Goal: Task Accomplishment & Management: Complete application form

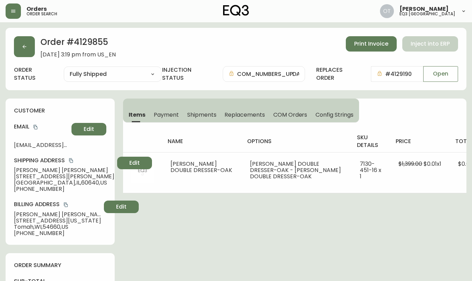
select select "FULLY_SHIPPED"
click at [27, 52] on button "button" at bounding box center [24, 46] width 21 height 21
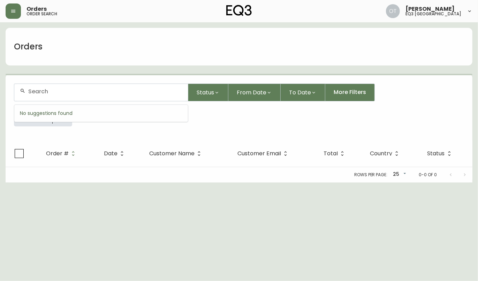
click at [45, 90] on input "text" at bounding box center [105, 91] width 154 height 7
paste input "4133008"
type input "4133008'"
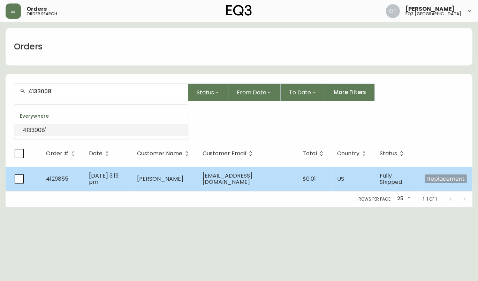
click at [79, 177] on td "4129855" at bounding box center [61, 179] width 43 height 24
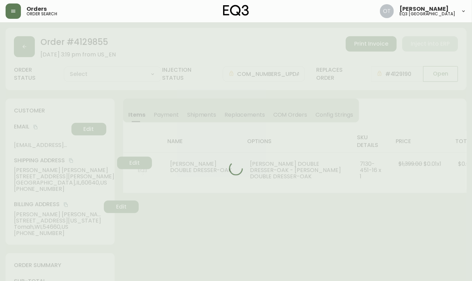
type input "Fully Shipped"
select select "FULLY_SHIPPED"
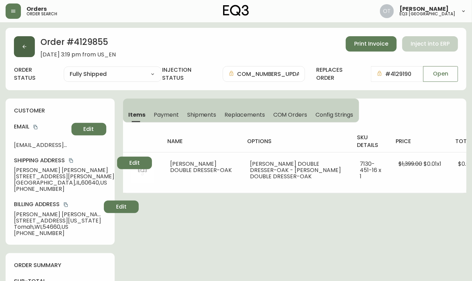
click at [30, 46] on button "button" at bounding box center [24, 46] width 21 height 21
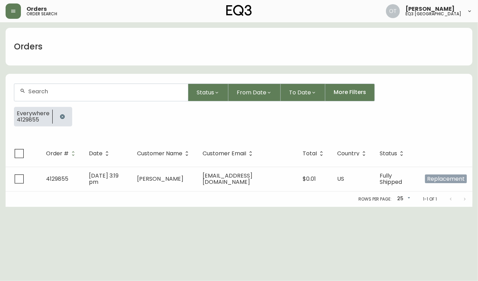
click at [45, 96] on div at bounding box center [101, 92] width 174 height 17
paste input "4133008"
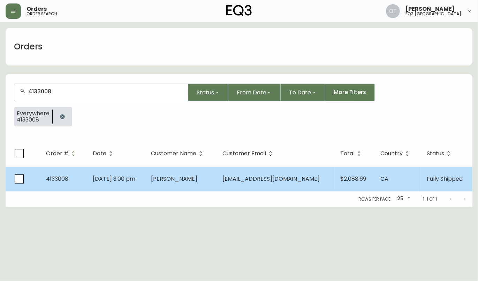
type input "4133008"
click at [169, 175] on span "[PERSON_NAME]" at bounding box center [174, 179] width 46 height 8
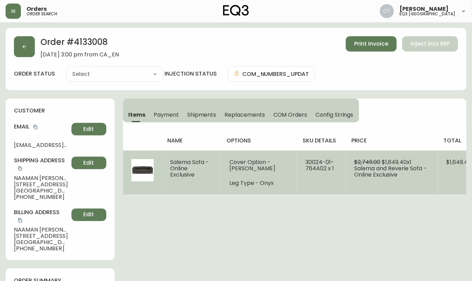
type input "Fully Shipped"
select select "FULLY_SHIPPED"
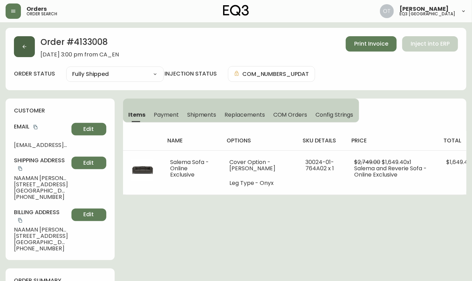
click at [29, 48] on button "button" at bounding box center [24, 46] width 21 height 21
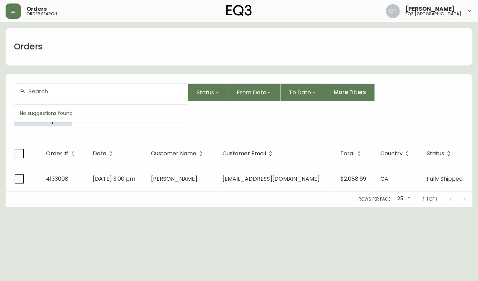
click at [46, 91] on input "text" at bounding box center [105, 91] width 154 height 7
paste input "4133069"
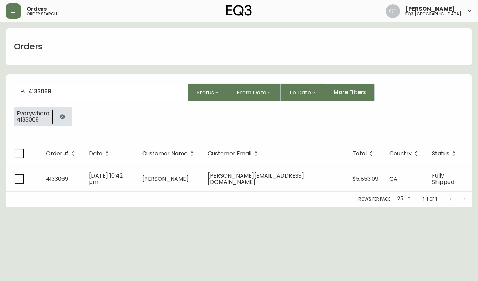
type input "4133069"
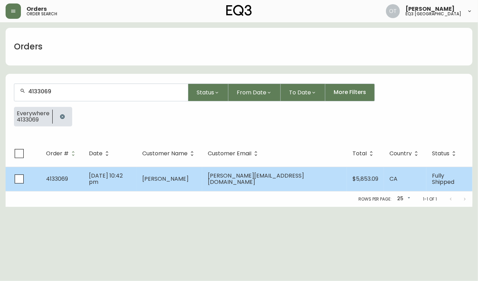
click at [71, 181] on td "4133069" at bounding box center [61, 179] width 43 height 24
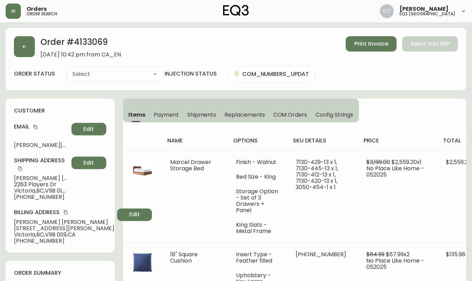
type input "Fully Shipped"
select select "FULLY_SHIPPED"
click at [238, 111] on span "Replacements" at bounding box center [244, 114] width 40 height 7
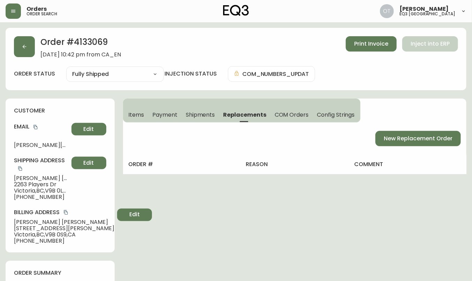
click at [65, 59] on div "Order # 4133069 [DATE] 10:42 pm from CA_EN Print Invoice Inject into ERP order …" at bounding box center [236, 59] width 461 height 62
click at [393, 140] on span "New Replacement Order" at bounding box center [418, 139] width 69 height 8
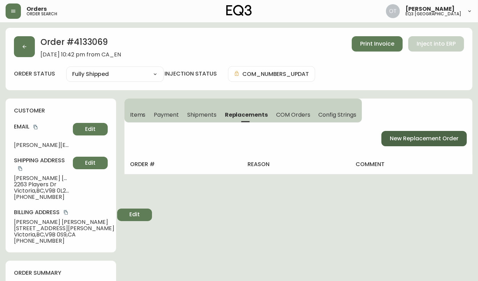
select select "FREIGHT"
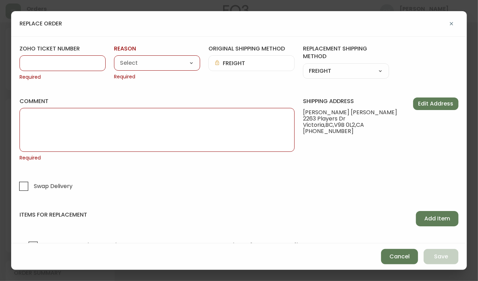
click at [41, 63] on input "zoho ticket number" at bounding box center [62, 63] width 74 height 7
paste input "#840512"
type input "#840512"
click at [367, 73] on select "PARCEL FREIGHT FREIGHT_WHITEGLOVE" at bounding box center [346, 71] width 86 height 10
select select "PARCEL"
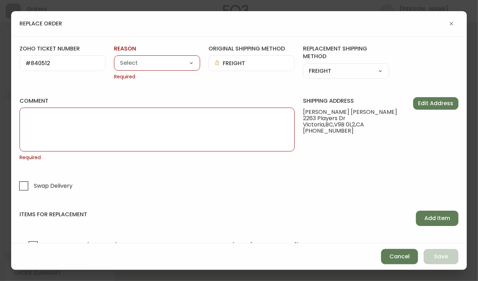
click at [303, 66] on select "PARCEL FREIGHT FREIGHT_WHITEGLOVE" at bounding box center [346, 71] width 86 height 10
type input "PARCEL"
click at [91, 133] on textarea "comment" at bounding box center [156, 129] width 263 height 35
paste textarea "ORIGINAL ORDER: 4133069 | REASON FOR REPLACEMENT: MISSING | NOTES: NIR | RETURN…"
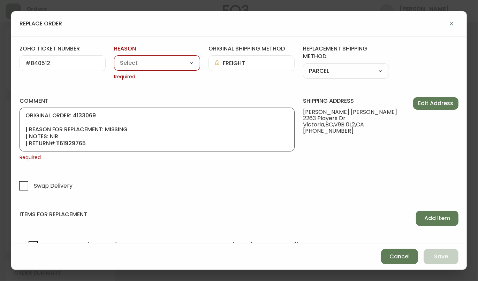
scroll to position [42, 0]
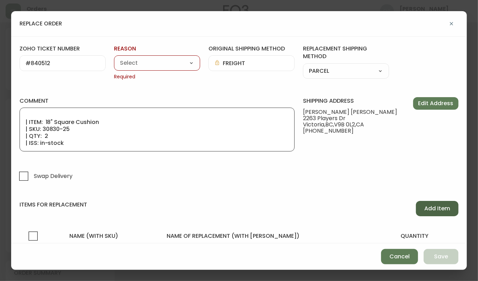
type textarea "ORIGINAL ORDER: 4133069 | REASON FOR REPLACEMENT: MISSING | NOTES: NIR | RETURN…"
click at [435, 209] on span "Add Item" at bounding box center [437, 209] width 26 height 8
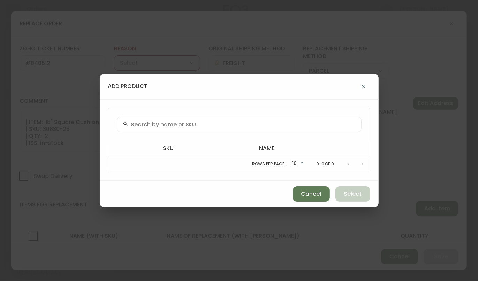
click at [173, 128] on div at bounding box center [239, 125] width 245 height 16
click at [142, 126] on input "text" at bounding box center [243, 124] width 224 height 7
paste input "30830-25"
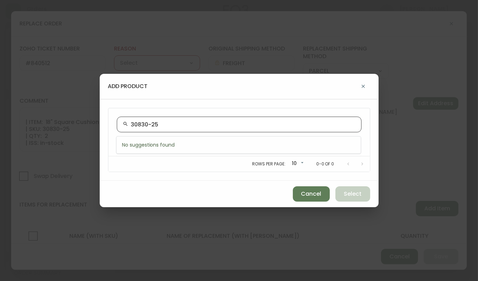
type input "30830-25"
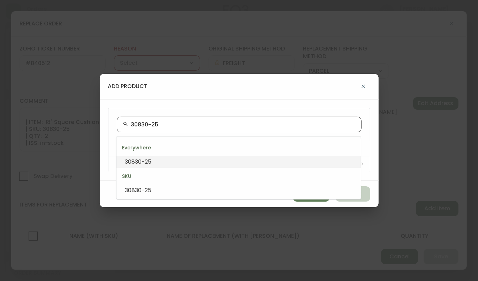
click at [161, 164] on li "30830-25" at bounding box center [238, 162] width 244 height 12
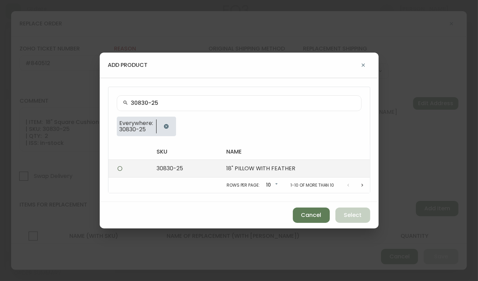
click at [251, 170] on td "18" PILLOW WITH FEATHER" at bounding box center [295, 169] width 149 height 18
radio input "true"
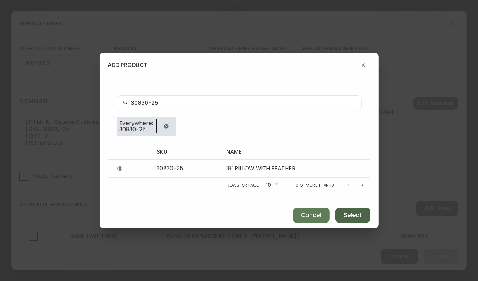
click at [357, 217] on span "Select" at bounding box center [353, 216] width 18 height 8
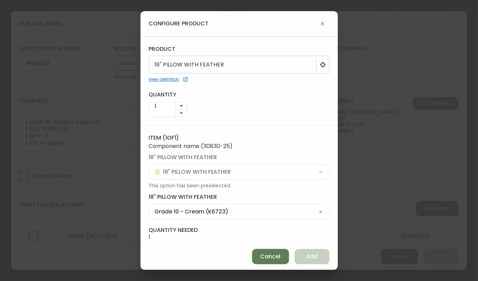
click at [314, 212] on select "Grade 10 - Cream (K6723) Grade 10 - Silver (K7385) Grade 10 - Stonewash (K6724)…" at bounding box center [239, 212] width 181 height 10
select select "ZP963"
click at [149, 207] on select "Grade 10 - Cream (K6723) Grade 10 - Silver (K7385) Grade 10 - Stonewash (K6724)…" at bounding box center [239, 212] width 181 height 10
type input "Grade 20 - Denim (ZP963) Not Active"
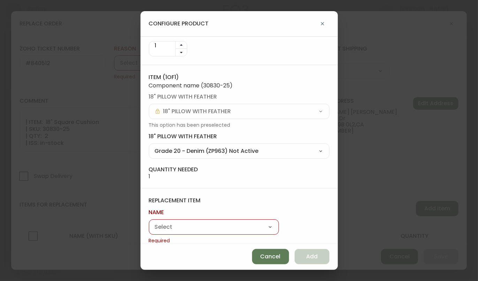
scroll to position [69, 0]
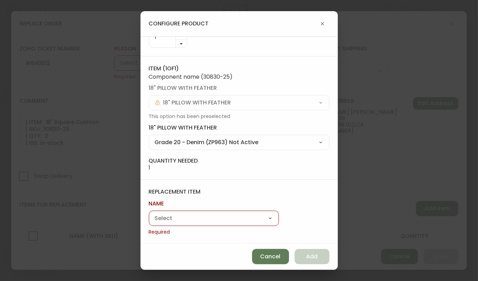
click at [217, 218] on select "Marcel Drawer Storage Bed 18" Square Cushion [PERSON_NAME] Counter Stool Bassoo…" at bounding box center [214, 218] width 130 height 10
select select "cmaujhgsd1leq0162kor1heje"
click at [149, 222] on select "Marcel Drawer Storage Bed 18" Square Cushion [PERSON_NAME] Counter Stool Bassoo…" at bounding box center [214, 218] width 130 height 10
type input "Windsor Pillow"
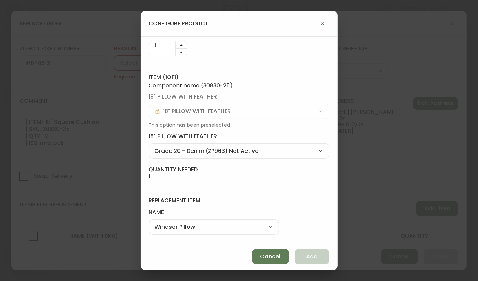
scroll to position [60, 0]
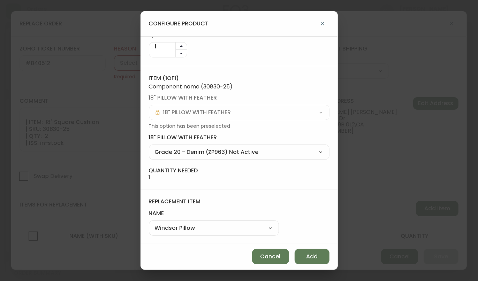
click at [236, 223] on select "Marcel Drawer Storage Bed 18" Square Cushion [PERSON_NAME] Counter Stool Bassoo…" at bounding box center [214, 228] width 130 height 10
select select "cmaujhgsc1len0162phd71f2b"
click at [149, 223] on select "Marcel Drawer Storage Bed 18" Square Cushion [PERSON_NAME] Counter Stool Bassoo…" at bounding box center [214, 228] width 130 height 10
type input "18" Square Cushion"
click at [322, 258] on button "Add" at bounding box center [311, 256] width 35 height 15
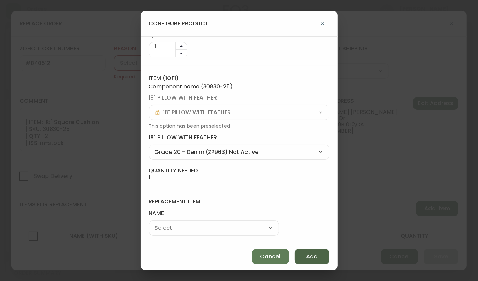
select select
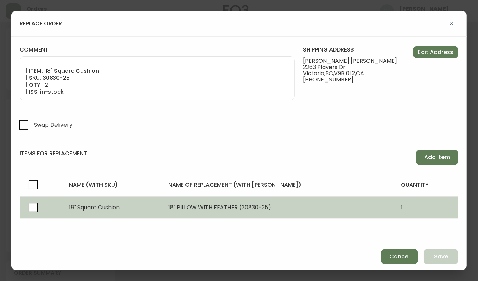
scroll to position [0, 0]
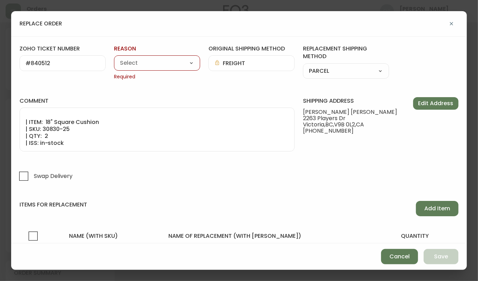
click at [164, 62] on select "Customer Related Damaged in Shipping Lost in Transit or Missing Order Manufactu…" at bounding box center [157, 63] width 86 height 10
select select "Lost in Transit or Missing Order"
click at [114, 58] on select "Customer Related Damaged in Shipping Lost in Transit or Missing Order Manufactu…" at bounding box center [157, 63] width 86 height 10
type input "Lost in Transit or Missing Order"
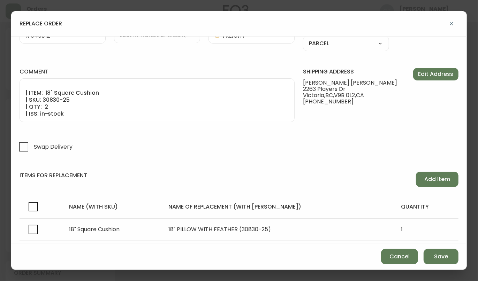
scroll to position [49, 0]
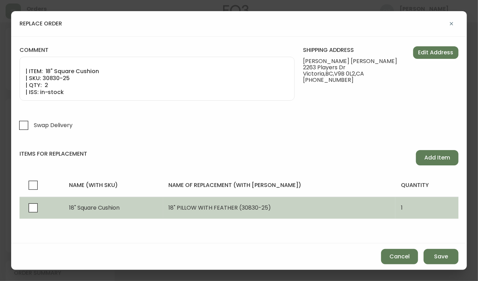
click at [216, 207] on span "18" PILLOW WITH FEATHER (30830-25)" at bounding box center [220, 208] width 102 height 8
select select "ZP963"
select select "cmaujhgsc1len0162phd71f2b"
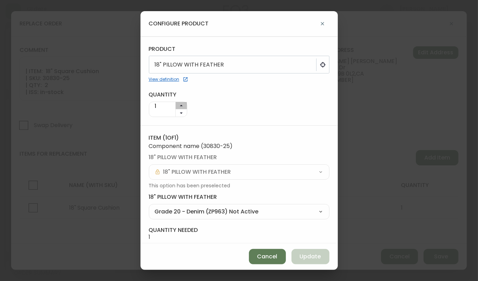
click at [180, 105] on icon "button" at bounding box center [181, 105] width 3 height 1
click at [311, 262] on button "Update" at bounding box center [310, 256] width 38 height 15
type input "1"
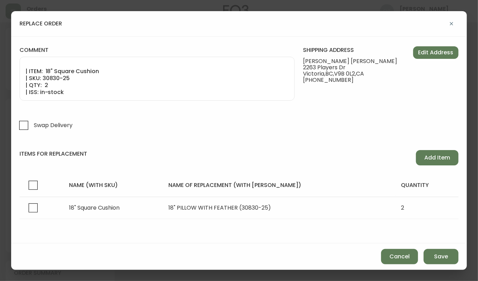
click at [79, 230] on form "zoho ticket number #840512 reason Lost in Transit or Missing Order Customer Rel…" at bounding box center [239, 116] width 439 height 240
click at [424, 159] on span "Add Item" at bounding box center [437, 158] width 26 height 8
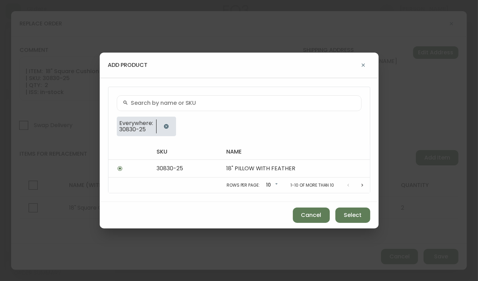
click at [100, 143] on div "Everywhere: 30830-25 sku name 30830-25 18" PILLOW WITH FEATHER Rows per page: 1…" at bounding box center [239, 140] width 279 height 124
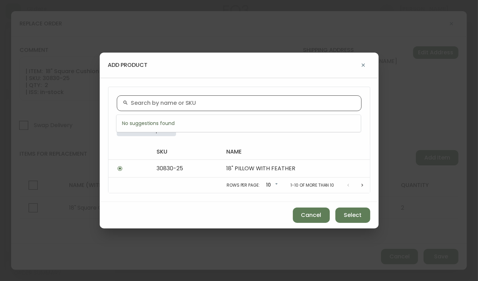
click at [153, 104] on input "text" at bounding box center [243, 103] width 224 height 7
paste input "30106-00"
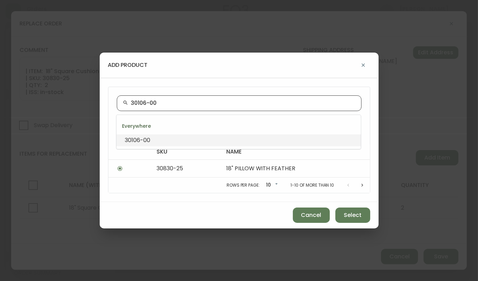
click at [132, 105] on input "30106-00" at bounding box center [243, 103] width 224 height 7
drag, startPoint x: 156, startPoint y: 104, endPoint x: 119, endPoint y: 103, distance: 37.7
click at [119, 103] on div "0106-00" at bounding box center [239, 103] width 245 height 16
paste input "3"
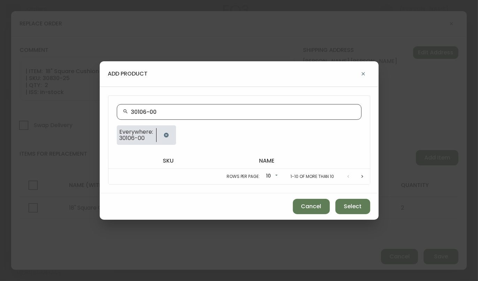
drag, startPoint x: 135, startPoint y: 109, endPoint x: 137, endPoint y: 122, distance: 12.4
click at [135, 110] on input "30106-00" at bounding box center [243, 112] width 224 height 7
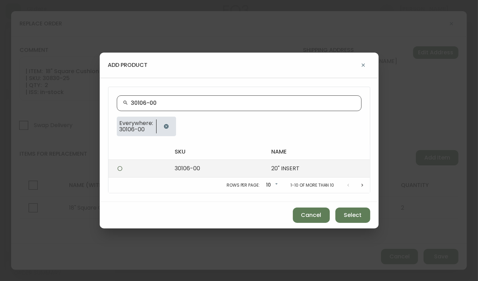
type input "30106-00"
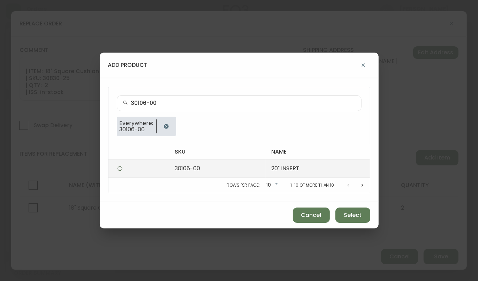
click at [156, 173] on td at bounding box center [138, 169] width 61 height 18
radio input "true"
click at [229, 168] on td "30106-00" at bounding box center [217, 169] width 97 height 18
click at [257, 173] on td "30106-00" at bounding box center [217, 169] width 97 height 18
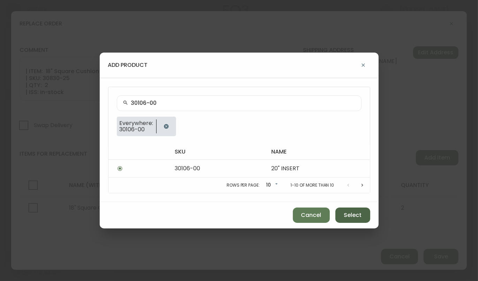
click at [358, 218] on span "Select" at bounding box center [353, 216] width 18 height 8
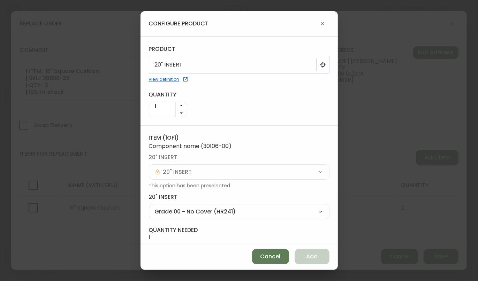
click at [182, 105] on icon "button" at bounding box center [181, 105] width 3 height 1
type input "2"
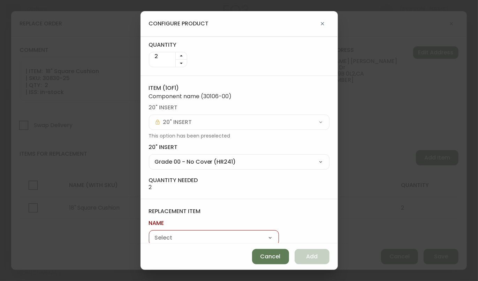
scroll to position [69, 0]
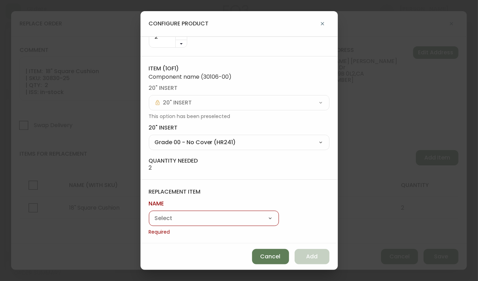
click at [207, 169] on div "quantity needed 2" at bounding box center [239, 164] width 181 height 14
click at [245, 145] on select "Grade 00 - No Cover (HR241) Grade 00 - Compound Only (HM572) Not Active, Missin…" at bounding box center [239, 142] width 181 height 10
click at [149, 137] on select "Grade 00 - No Cover (HR241) Grade 00 - Compound Only (HM572) Not Active, Missin…" at bounding box center [239, 142] width 181 height 10
click at [223, 219] on select "Marcel Drawer Storage Bed 18" Square Cushion [PERSON_NAME] Counter Stool Bassoo…" at bounding box center [214, 218] width 130 height 10
select select "cmaujhgsd1leq0162kor1heje"
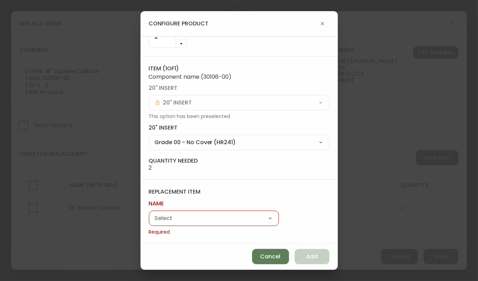
click at [149, 222] on select "Marcel Drawer Storage Bed 18" Square Cushion [PERSON_NAME] Counter Stool Bassoo…" at bounding box center [214, 218] width 130 height 10
type input "Windsor Pillow"
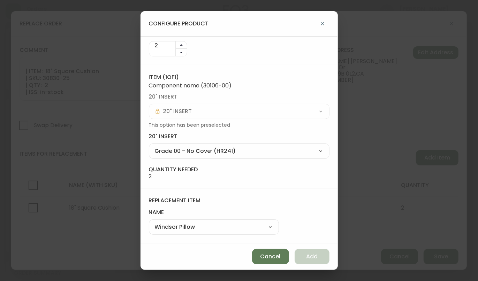
scroll to position [60, 0]
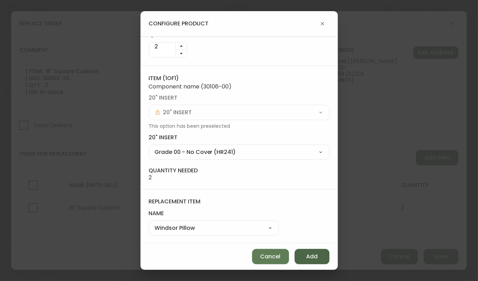
click at [314, 255] on span "Add" at bounding box center [312, 257] width 12 height 8
type input "1"
select select
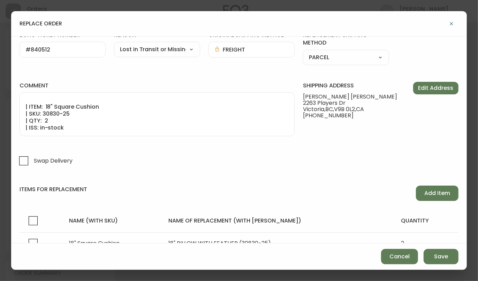
scroll to position [0, 0]
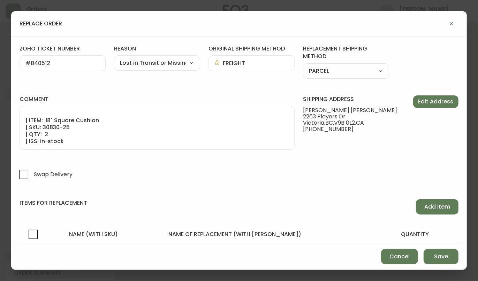
click at [29, 63] on input "#840512" at bounding box center [62, 63] width 74 height 7
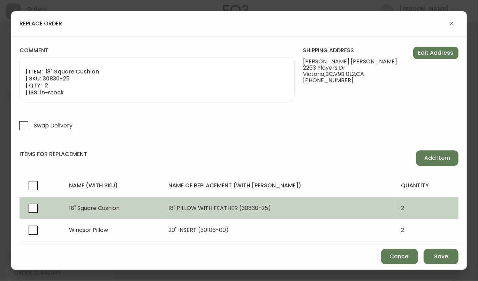
scroll to position [71, 0]
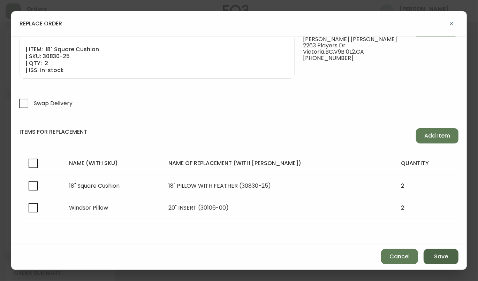
type input "840512"
click at [444, 258] on span "Save" at bounding box center [441, 257] width 14 height 8
type input "FREIGHT"
select select "FREIGHT"
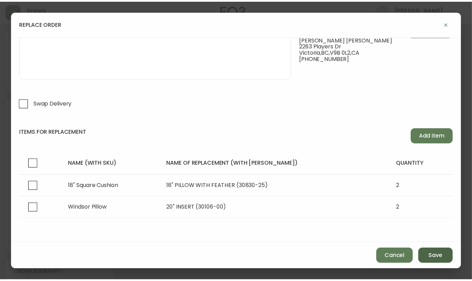
scroll to position [28, 0]
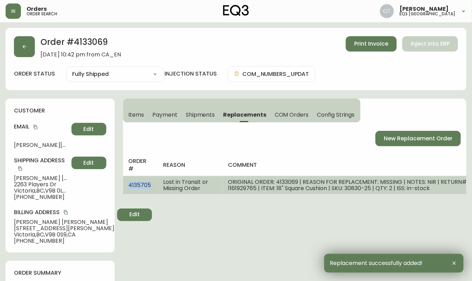
drag, startPoint x: 130, startPoint y: 183, endPoint x: 152, endPoint y: 182, distance: 22.3
click at [152, 182] on td "4135705" at bounding box center [140, 185] width 35 height 18
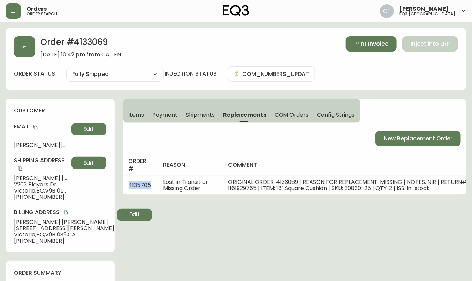
copy span "4135705"
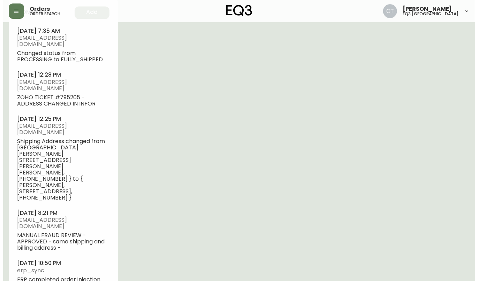
scroll to position [349, 0]
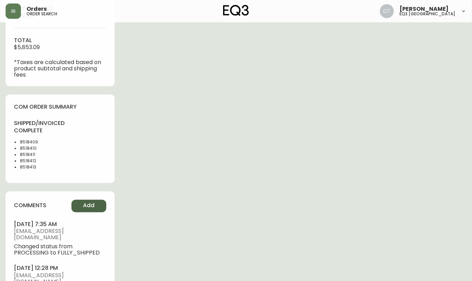
click at [85, 210] on span "Add" at bounding box center [89, 206] width 12 height 8
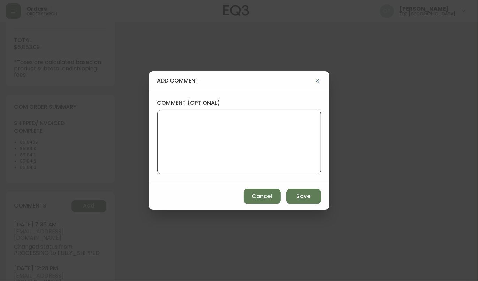
click at [174, 145] on textarea "comment (optional)" at bounding box center [239, 142] width 152 height 56
paste textarea "ticket #840512 REPLACEMENT PO: 4135705 *COM will be available in AS400 and in t…"
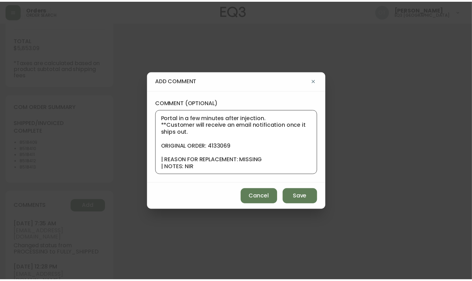
scroll to position [0, 0]
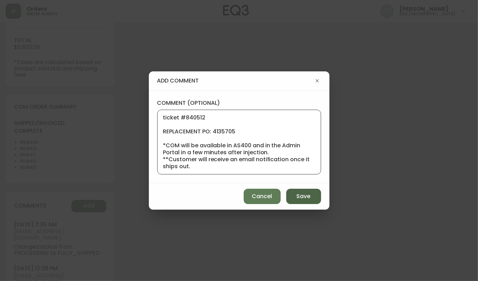
type textarea "ticket #840512 REPLACEMENT PO: 4135705 *COM will be available in AS400 and in t…"
click at [302, 191] on button "Save" at bounding box center [303, 196] width 35 height 15
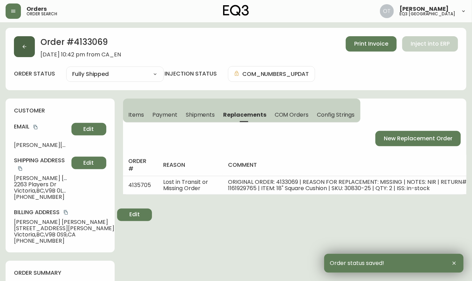
click at [23, 39] on button "button" at bounding box center [24, 46] width 21 height 21
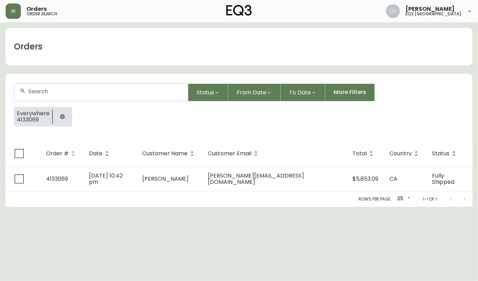
click at [58, 87] on div at bounding box center [101, 92] width 174 height 17
paste input "4134947"
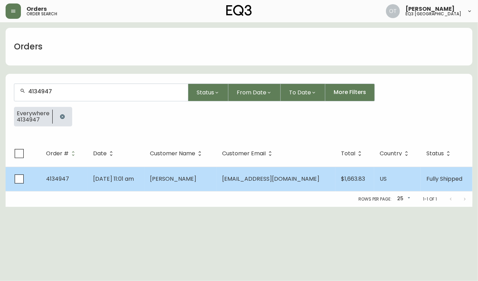
type input "4134947"
click at [173, 182] on span "[PERSON_NAME]" at bounding box center [173, 179] width 46 height 8
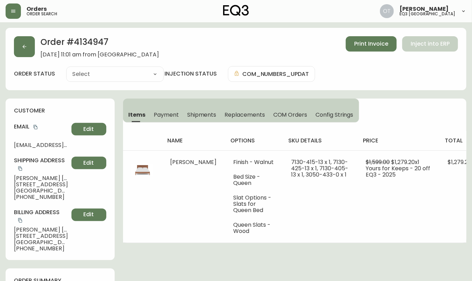
type input "Fully Shipped"
select select "FULLY_SHIPPED"
click at [67, 110] on h4 "customer" at bounding box center [60, 111] width 92 height 8
click at [235, 113] on span "Replacements" at bounding box center [244, 114] width 40 height 7
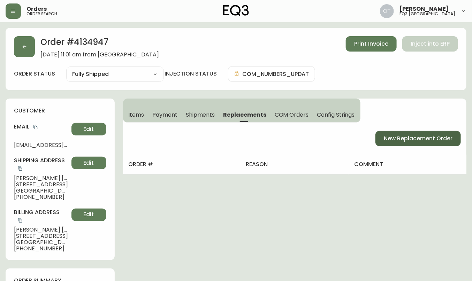
click at [408, 139] on span "New Replacement Order" at bounding box center [418, 139] width 69 height 8
select select "FREIGHT_WHITEGLOVE"
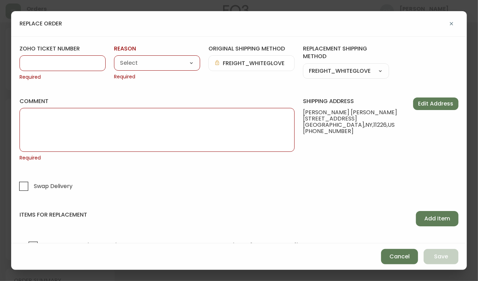
click at [49, 64] on input "zoho ticket number" at bounding box center [62, 63] width 74 height 7
paste input "#841638"
click at [32, 61] on input "#841638" at bounding box center [62, 63] width 74 height 7
type input "841638"
click at [169, 63] on select "Customer Related Damaged in Shipping Lost in Transit or Missing Order Manufactu…" at bounding box center [157, 63] width 86 height 10
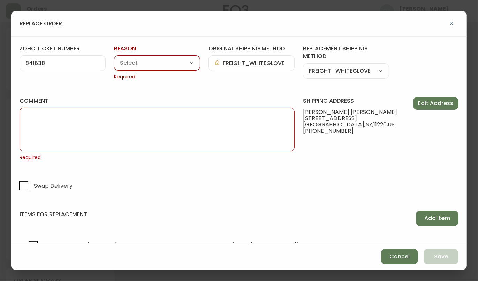
select select "Damaged in Shipping"
click at [114, 58] on select "Customer Related Damaged in Shipping Lost in Transit or Missing Order Manufactu…" at bounding box center [157, 63] width 86 height 10
type input "Damaged in Shipping"
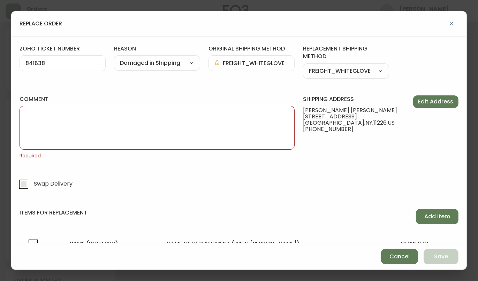
click at [25, 184] on input "Swap Delivery" at bounding box center [24, 184] width 16 height 16
checkbox input "true"
click at [159, 113] on textarea "comment" at bounding box center [156, 127] width 263 height 35
paste textarea "RIGINAL ORDER: 4134947 | REASON FOR REPLACEMENT: DAMAGED | NOTES: SWAP WWA FOR …"
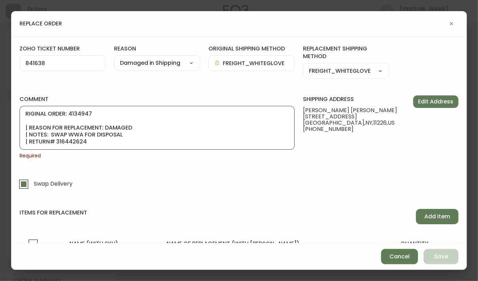
scroll to position [77, 0]
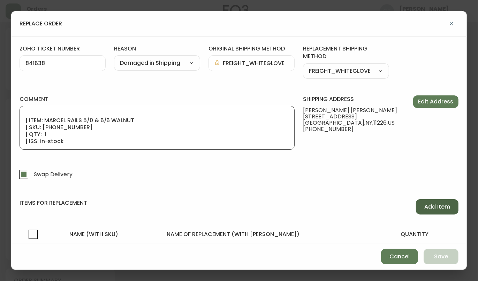
type textarea "RIGINAL ORDER: 4134947 | REASON FOR REPLACEMENT: DAMAGED | NOTES: SWAP WWA FOR …"
click at [436, 202] on button "Add Item" at bounding box center [437, 206] width 43 height 15
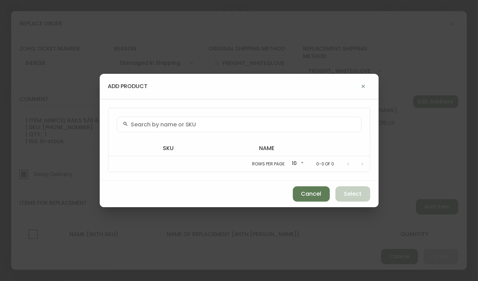
click at [203, 119] on div at bounding box center [239, 125] width 245 height 16
click at [197, 121] on div at bounding box center [239, 125] width 245 height 16
paste input "[PHONE_NUMBER]"
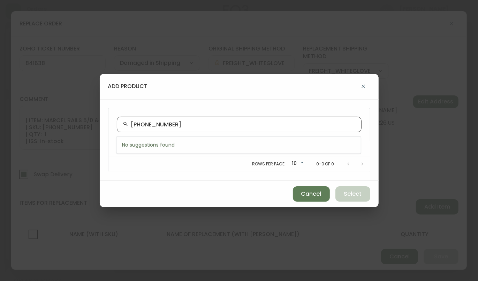
type input "[PHONE_NUMBER]"
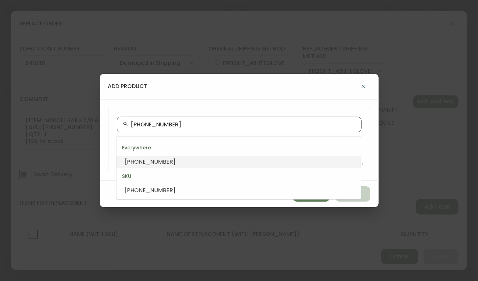
click at [162, 162] on li "[PHONE_NUMBER]" at bounding box center [238, 162] width 244 height 12
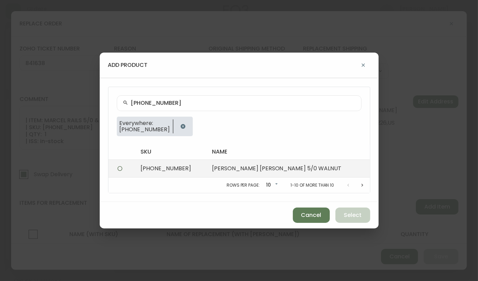
click at [217, 170] on td "[PERSON_NAME] [PERSON_NAME] 5/0 WALNUT" at bounding box center [287, 169] width 163 height 18
radio input "true"
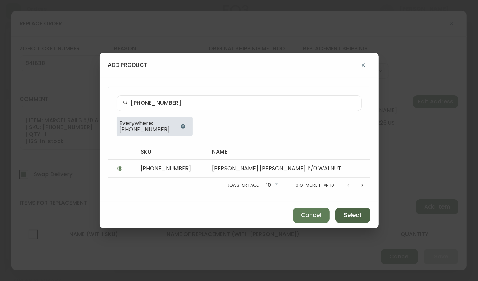
click at [358, 219] on button "Select" at bounding box center [352, 215] width 35 height 15
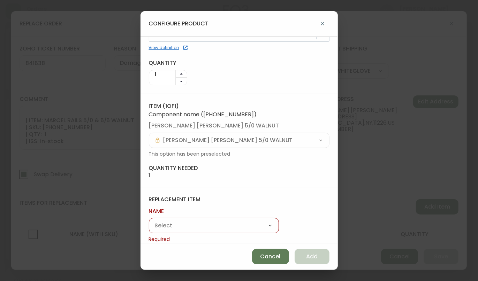
scroll to position [39, 0]
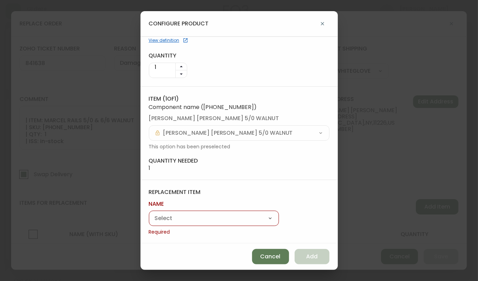
click at [225, 215] on select "[PERSON_NAME]" at bounding box center [214, 219] width 130 height 10
select select "cmeyg8i6q6o7a01985lzok4pz"
click at [149, 222] on select "[PERSON_NAME]" at bounding box center [214, 219] width 130 height 10
type input "[PERSON_NAME]"
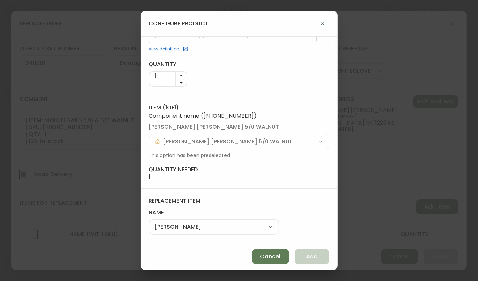
scroll to position [30, 0]
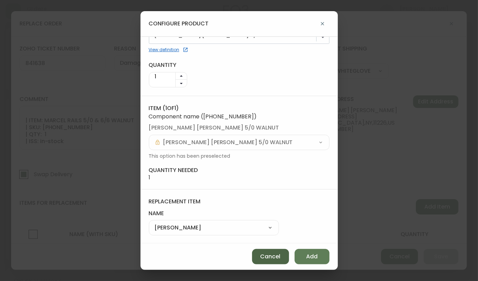
click at [274, 251] on button "Cancel" at bounding box center [270, 256] width 37 height 15
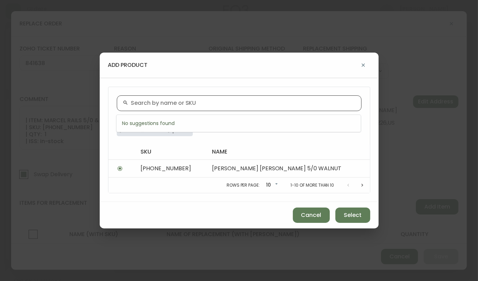
click at [165, 105] on input "text" at bounding box center [243, 103] width 224 height 7
paste input "[PHONE_NUMBER]"
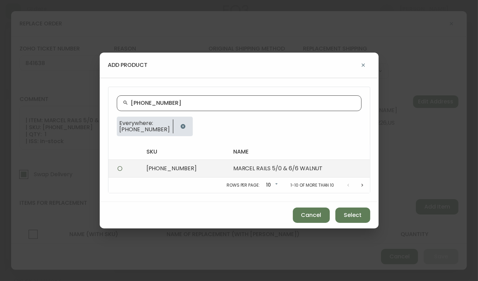
type input "[PHONE_NUMBER]"
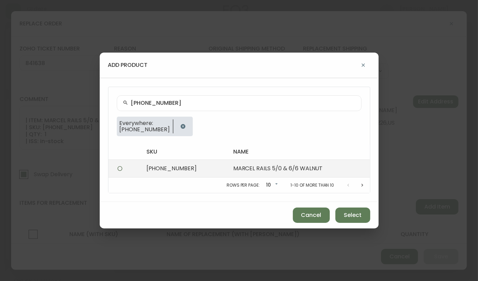
click at [152, 163] on td "[PHONE_NUMBER]" at bounding box center [184, 169] width 87 height 18
radio input "true"
click at [192, 168] on td "[PHONE_NUMBER]" at bounding box center [184, 169] width 87 height 18
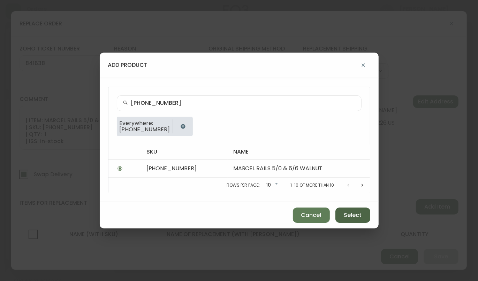
click at [352, 216] on span "Select" at bounding box center [353, 216] width 18 height 8
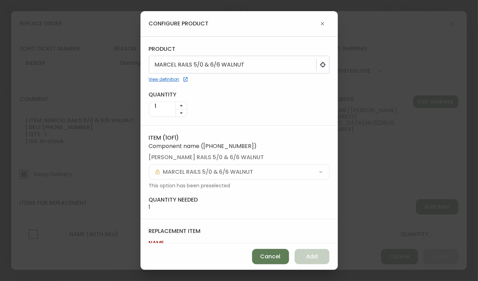
scroll to position [39, 0]
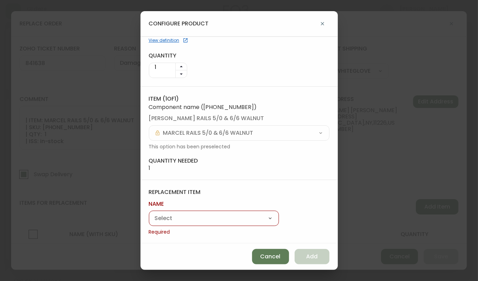
click at [207, 218] on select "[PERSON_NAME]" at bounding box center [214, 219] width 130 height 10
select select "cmeyg8i6q6o7a01985lzok4pz"
click at [149, 222] on select "[PERSON_NAME]" at bounding box center [214, 219] width 130 height 10
type input "[PERSON_NAME]"
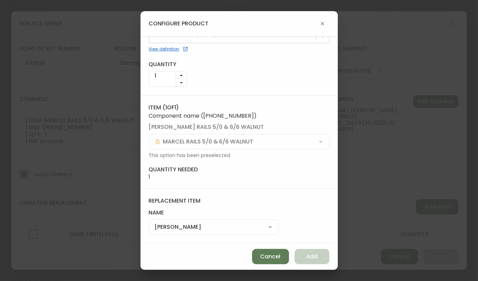
scroll to position [30, 0]
click at [315, 259] on span "Add" at bounding box center [312, 257] width 12 height 8
select select
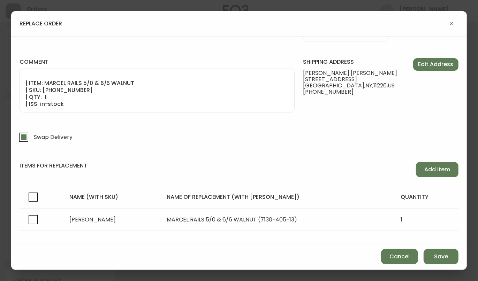
scroll to position [49, 0]
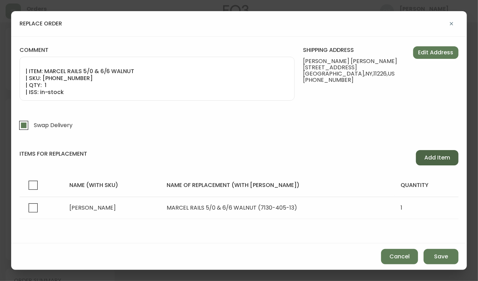
click at [444, 154] on span "Add Item" at bounding box center [437, 158] width 26 height 8
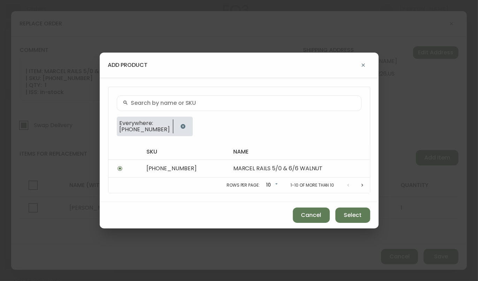
click at [140, 106] on input "text" at bounding box center [243, 103] width 224 height 7
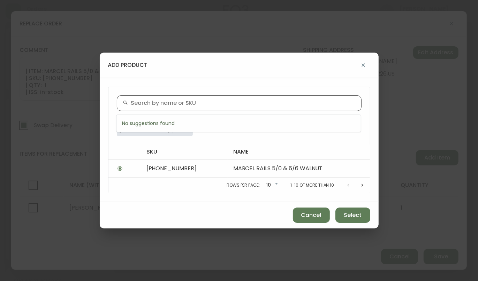
paste input "[PHONE_NUMBER]"
type input "[PHONE_NUMBER]"
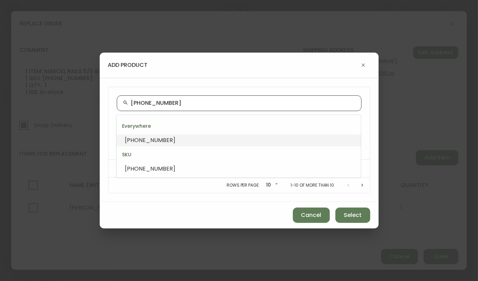
click at [153, 138] on span "[PHONE_NUMBER]" at bounding box center [150, 140] width 51 height 8
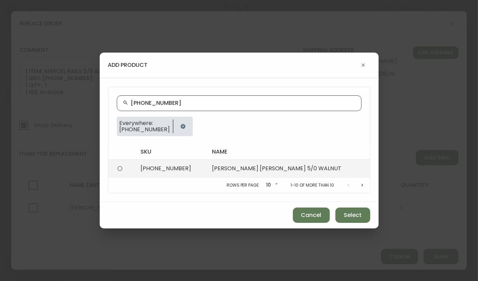
click at [229, 168] on td "[PERSON_NAME] [PERSON_NAME] 5/0 WALNUT" at bounding box center [287, 169] width 163 height 18
radio input "true"
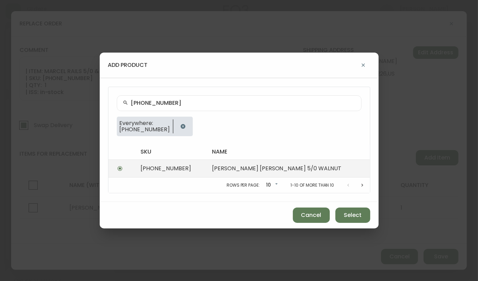
click at [271, 167] on td "[PERSON_NAME] [PERSON_NAME] 5/0 WALNUT" at bounding box center [287, 169] width 163 height 18
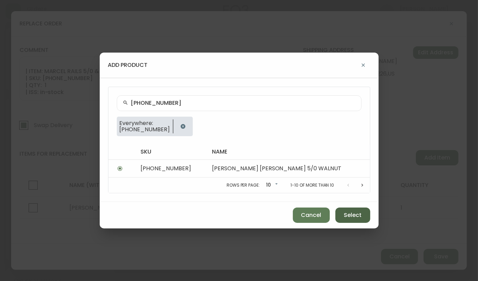
click at [354, 217] on span "Select" at bounding box center [353, 216] width 18 height 8
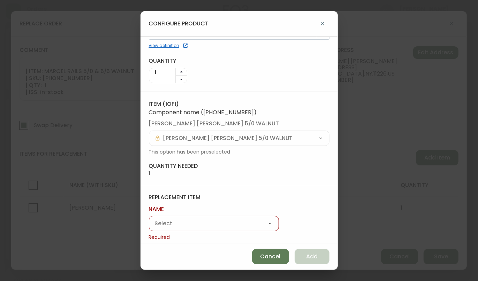
scroll to position [39, 0]
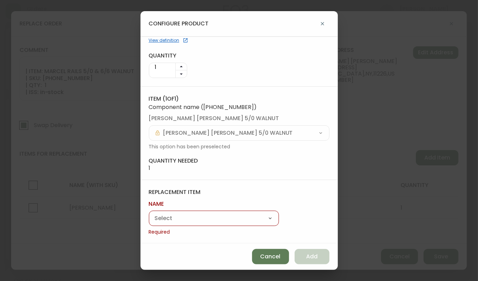
click at [196, 216] on select "[PERSON_NAME]" at bounding box center [214, 219] width 130 height 10
select select "cmeyg8i6q6o7a01985lzok4pz"
click at [149, 222] on select "[PERSON_NAME]" at bounding box center [214, 219] width 130 height 10
type input "[PERSON_NAME]"
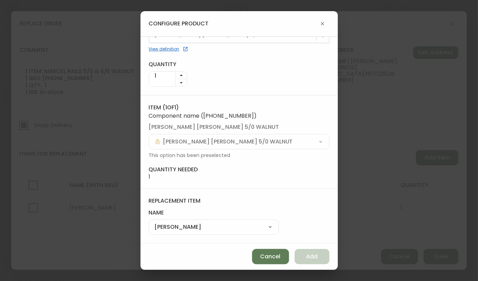
scroll to position [30, 0]
click at [309, 252] on button "Add" at bounding box center [311, 256] width 35 height 15
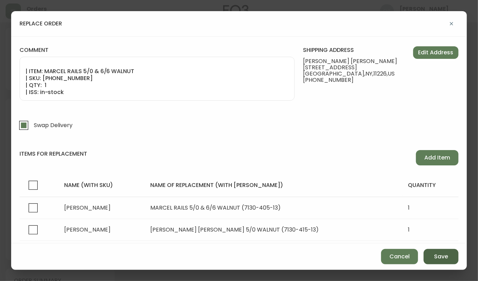
click at [442, 258] on span "Save" at bounding box center [441, 257] width 14 height 8
checkbox input "false"
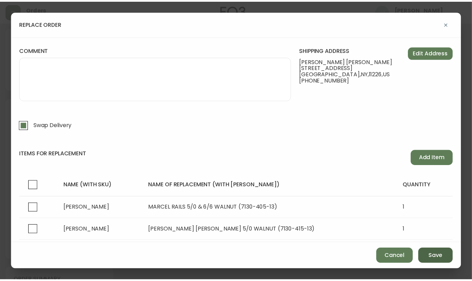
scroll to position [28, 0]
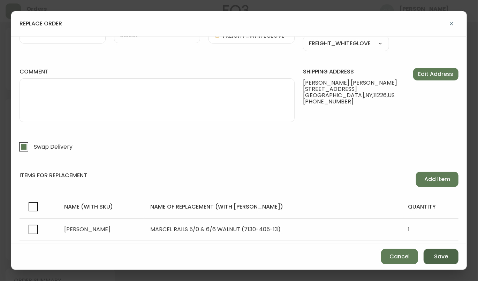
select select
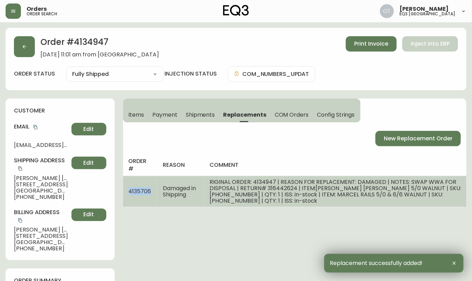
drag, startPoint x: 127, startPoint y: 186, endPoint x: 151, endPoint y: 187, distance: 23.7
click at [151, 187] on td "4135706" at bounding box center [140, 191] width 35 height 31
copy span "4135706"
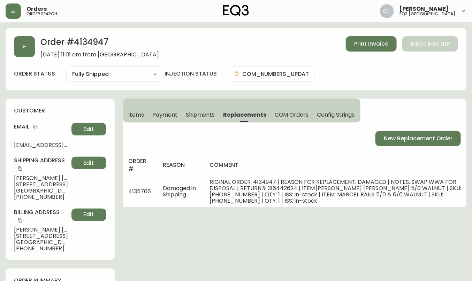
click at [87, 41] on h2 "Order # 4134947" at bounding box center [99, 43] width 118 height 15
copy h2 "4134947"
click at [66, 99] on div "customer Email [EMAIL_ADDRESS][DOMAIN_NAME] Edit Shipping Address [PERSON_NAME]…" at bounding box center [60, 180] width 109 height 162
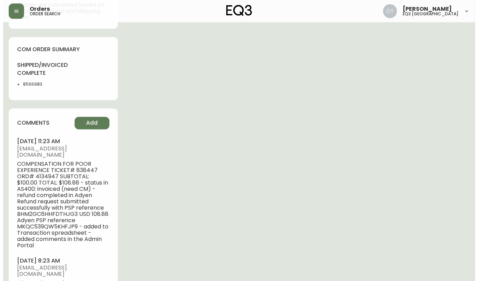
scroll to position [480, 0]
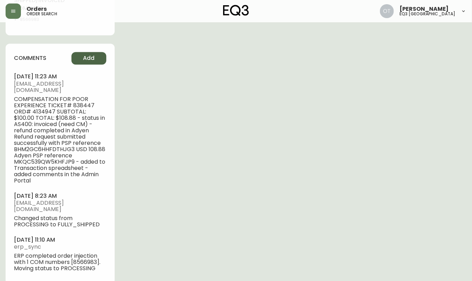
click at [85, 62] on span "Add" at bounding box center [89, 58] width 12 height 8
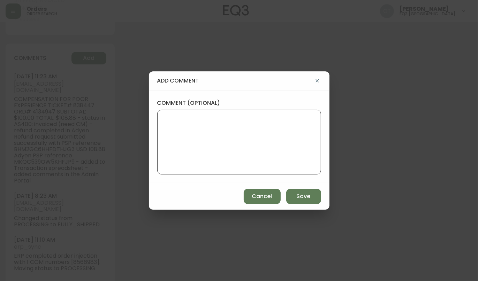
click at [223, 135] on textarea "comment (optional)" at bounding box center [239, 142] width 152 height 56
paste textarea "TICKET #841638 REPLACEMENT PO: 4135706 *COM will be available in AS400 and in t…"
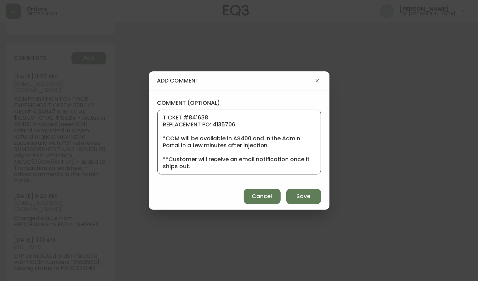
scroll to position [174, 0]
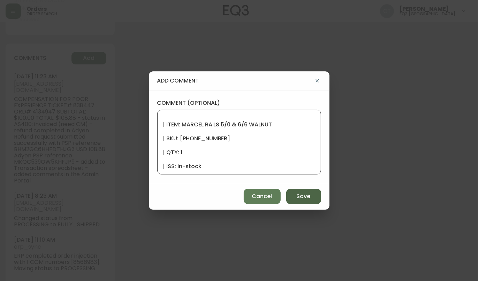
type textarea "TICKET #841638 REPLACEMENT PO: 4135706 *COM will be available in AS400 and in t…"
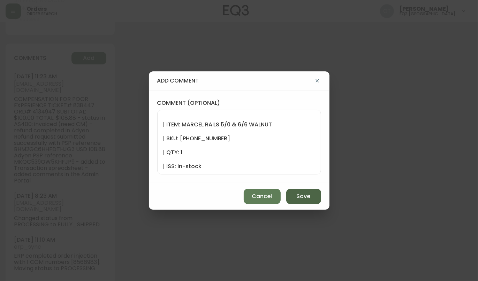
click at [291, 198] on button "Save" at bounding box center [303, 196] width 35 height 15
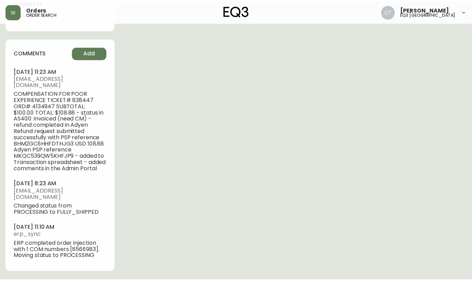
scroll to position [472, 0]
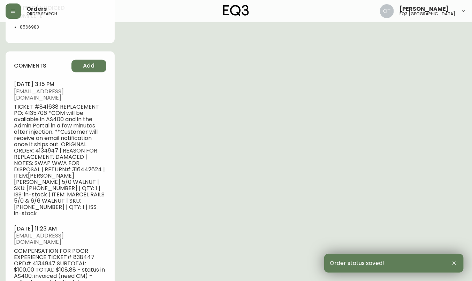
click at [70, 94] on span "[EMAIL_ADDRESS][DOMAIN_NAME]" at bounding box center [60, 95] width 92 height 13
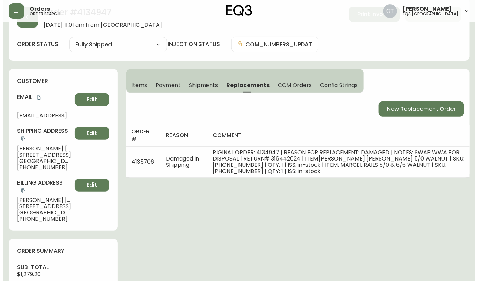
scroll to position [0, 0]
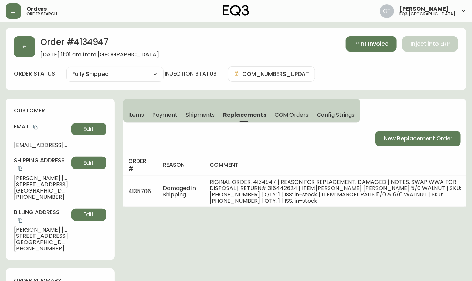
click at [11, 36] on div "Order # 4134947 [DATE] 11:01 am from US_EN Print Invoice Inject into ERP order …" at bounding box center [236, 59] width 461 height 62
click at [23, 45] on icon "button" at bounding box center [25, 47] width 6 height 6
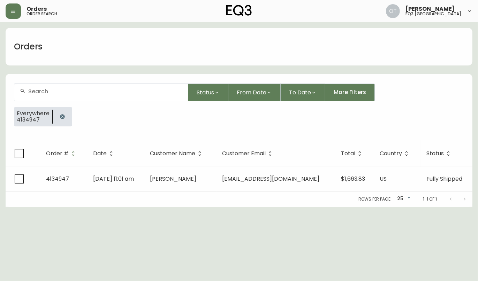
click at [45, 94] on input "text" at bounding box center [105, 91] width 154 height 7
paste input "4134795"
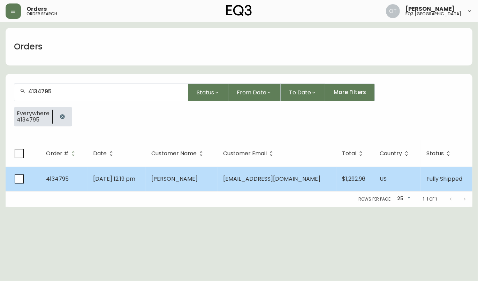
type input "4134795"
click at [117, 182] on span "[DATE] 12:19 pm" at bounding box center [114, 179] width 42 height 8
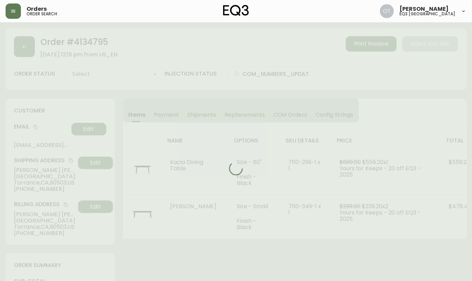
type input "Fully Shipped"
select select "FULLY_SHIPPED"
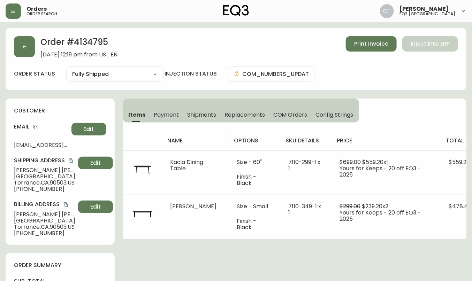
click at [39, 109] on h4 "customer" at bounding box center [60, 111] width 92 height 8
click at [240, 115] on span "Replacements" at bounding box center [244, 114] width 40 height 7
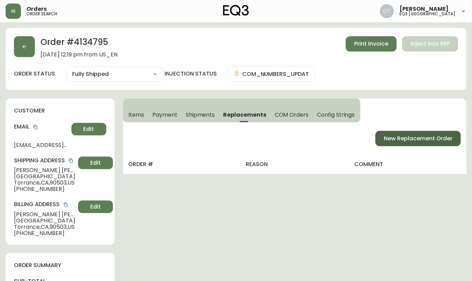
click at [388, 140] on span "New Replacement Order" at bounding box center [418, 139] width 69 height 8
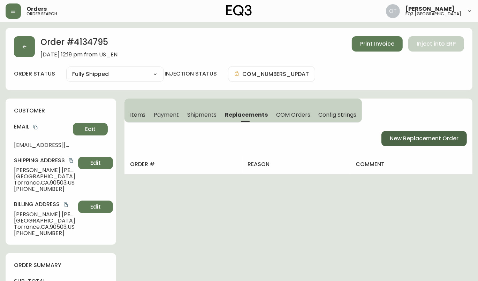
select select "FREIGHT"
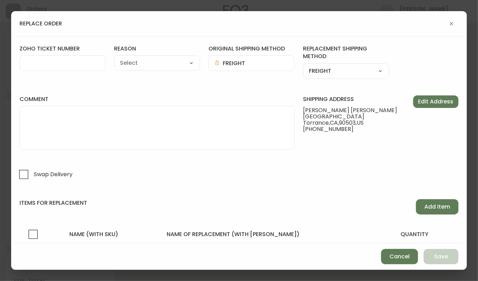
click at [47, 58] on div at bounding box center [63, 63] width 86 height 16
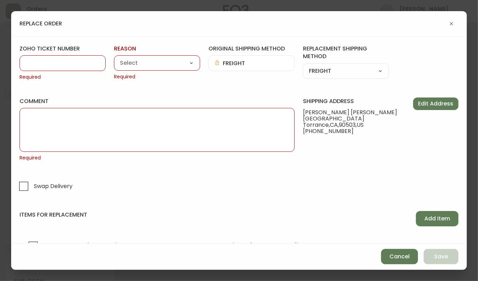
click at [54, 62] on input "zoho ticket number" at bounding box center [62, 63] width 74 height 7
paste input "#840929"
drag, startPoint x: 33, startPoint y: 62, endPoint x: 45, endPoint y: 78, distance: 19.9
click at [33, 63] on input "#840929" at bounding box center [62, 63] width 74 height 7
type input "840929"
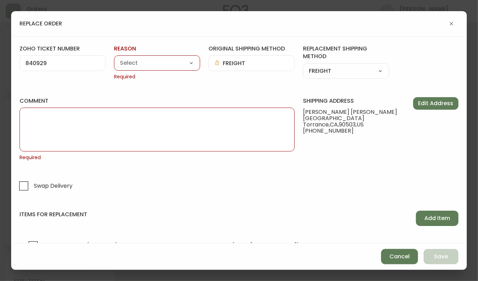
click at [130, 66] on select "Customer Related Damaged in Shipping Lost in Transit or Missing Order Manufactu…" at bounding box center [157, 63] width 86 height 10
select select "Warranty Replacement"
click at [114, 58] on select "Customer Related Damaged in Shipping Lost in Transit or Missing Order Manufactu…" at bounding box center [157, 63] width 86 height 10
type input "Warranty Replacement"
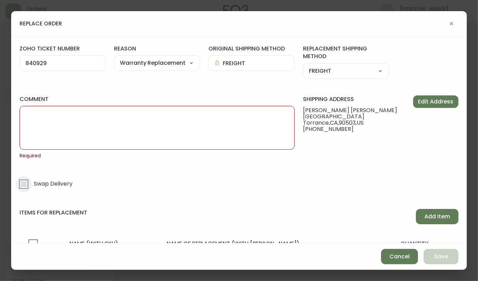
click at [25, 184] on input "Swap Delivery" at bounding box center [24, 184] width 16 height 16
checkbox input "true"
click at [164, 121] on textarea "comment" at bounding box center [156, 127] width 263 height 35
paste textarea "ORIGINAL ORDER: 4134795 | REASON FOR REPLACEMENT: WRONG COLOR | NOTES: NIR SWAP…"
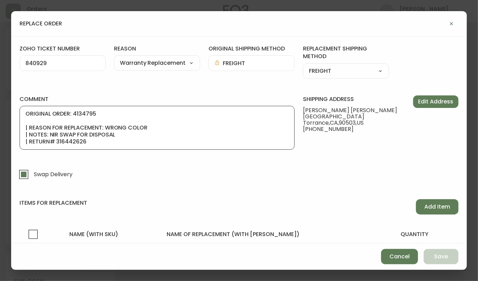
scroll to position [49, 0]
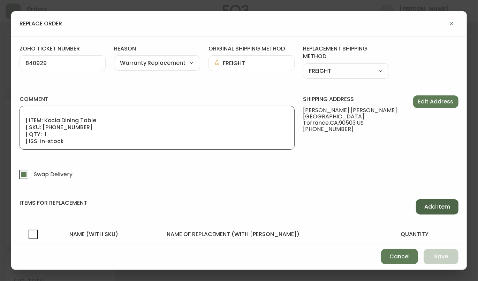
type textarea "ORIGINAL ORDER: 4134795 | REASON FOR REPLACEMENT: WRONG COLOR | NOTES: NIR SWAP…"
click at [433, 205] on span "Add Item" at bounding box center [437, 207] width 26 height 8
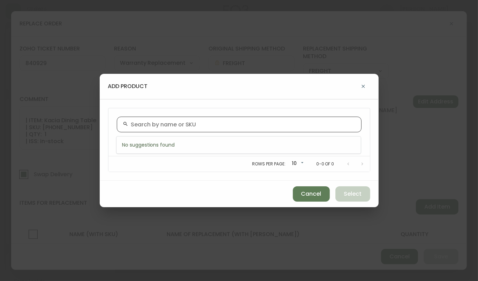
click at [216, 128] on input "text" at bounding box center [243, 124] width 224 height 7
paste input "[PHONE_NUMBER]"
type input "[PHONE_NUMBER]"
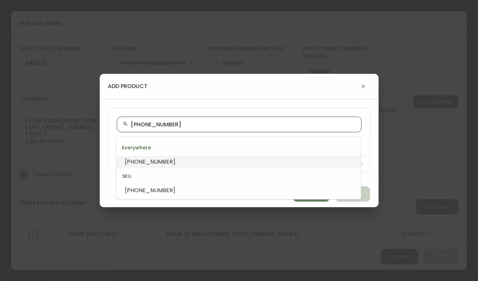
click at [139, 160] on span "[PHONE_NUMBER]" at bounding box center [150, 162] width 51 height 8
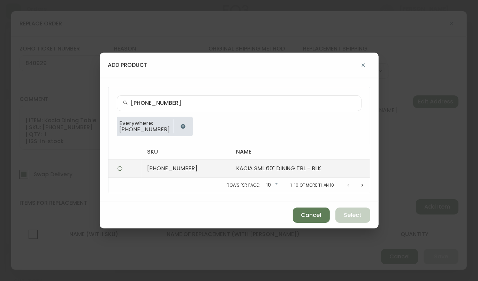
click at [230, 171] on td "KACIA SML 60" DINING TBL - BLK" at bounding box center [299, 169] width 139 height 18
radio input "true"
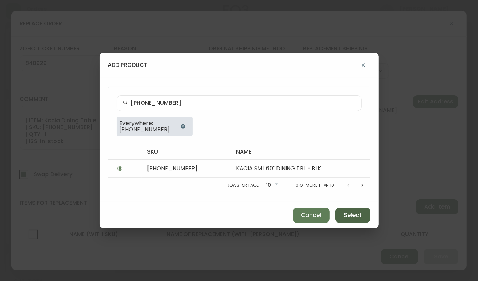
click at [363, 217] on button "Select" at bounding box center [352, 215] width 35 height 15
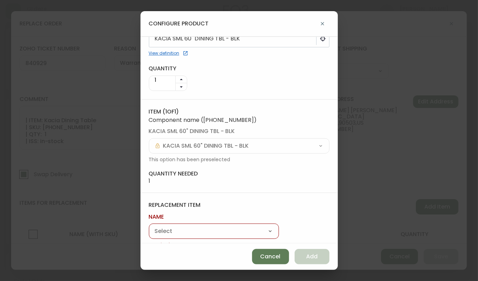
scroll to position [39, 0]
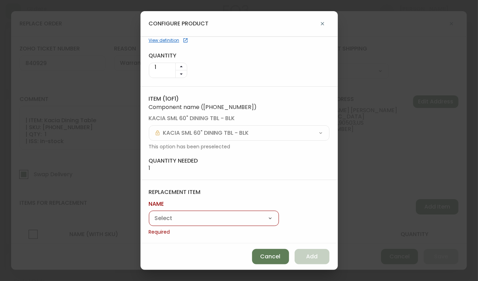
click at [215, 224] on div "Kacia Dining Table Kacia Bench" at bounding box center [214, 218] width 130 height 15
click at [213, 217] on select "Kacia Dining Table Kacia Bench" at bounding box center [214, 219] width 130 height 10
select select "cmepydopx0iz60138gn0vloj9"
click at [149, 222] on select "Kacia Dining Table Kacia Bench" at bounding box center [214, 219] width 130 height 10
type input "Kacia Dining Table"
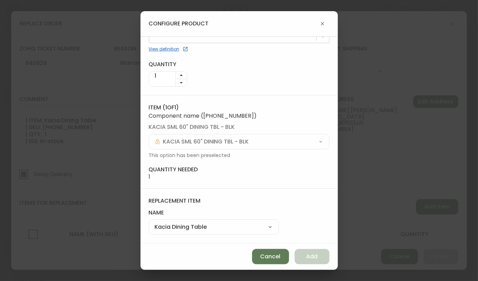
scroll to position [30, 0]
click at [315, 251] on button "Add" at bounding box center [311, 256] width 35 height 15
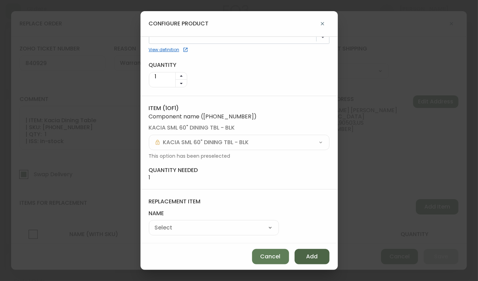
select select
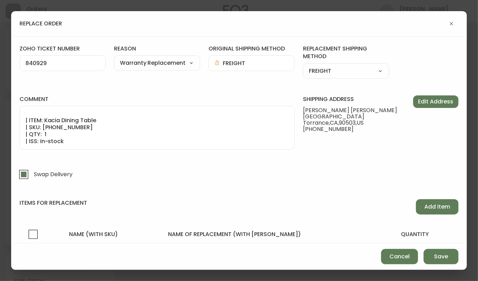
scroll to position [49, 0]
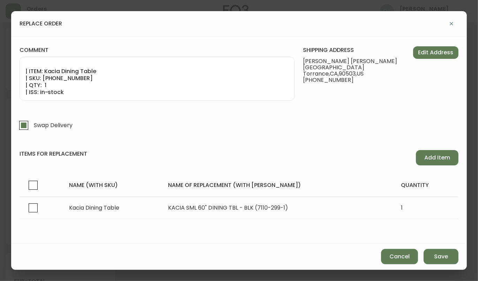
click at [92, 127] on label "Swap Delivery" at bounding box center [58, 125] width 84 height 16
click at [32, 127] on input "Swap Delivery" at bounding box center [24, 125] width 16 height 16
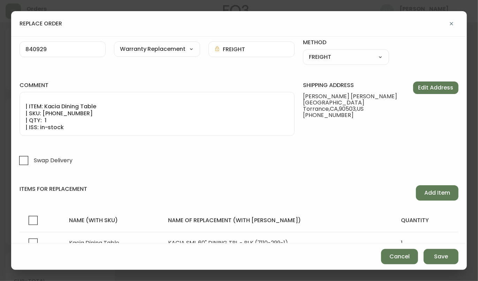
scroll to position [0, 0]
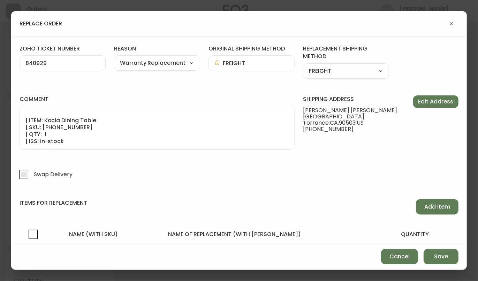
click at [18, 174] on input "Swap Delivery" at bounding box center [24, 175] width 16 height 16
checkbox input "true"
click at [77, 159] on form "zoho ticket number 840929 reason Warranty Replacement Customer Related Damaged …" at bounding box center [239, 165] width 439 height 240
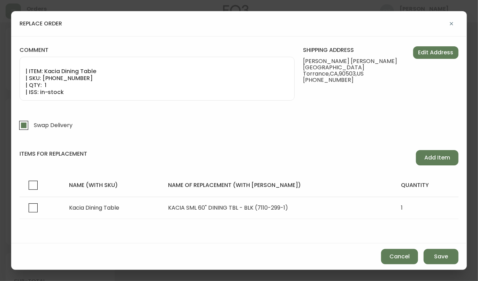
click at [78, 167] on div "items for replacement Add Item name (with sku) name of replacement (with sku) q…" at bounding box center [239, 184] width 439 height 69
click at [450, 256] on button "Save" at bounding box center [440, 256] width 35 height 15
checkbox input "false"
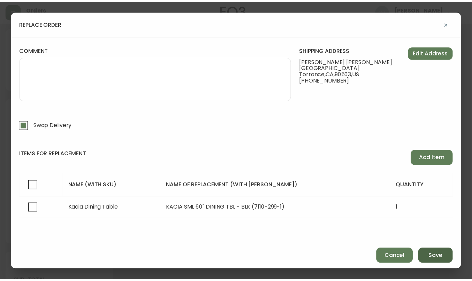
scroll to position [28, 0]
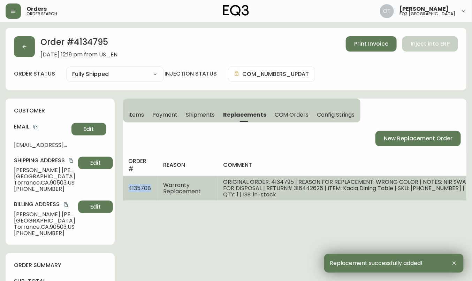
drag, startPoint x: 130, startPoint y: 188, endPoint x: 151, endPoint y: 189, distance: 20.9
click at [151, 189] on td "4135708" at bounding box center [140, 188] width 35 height 25
copy span "4135708"
